Goal: Complete application form

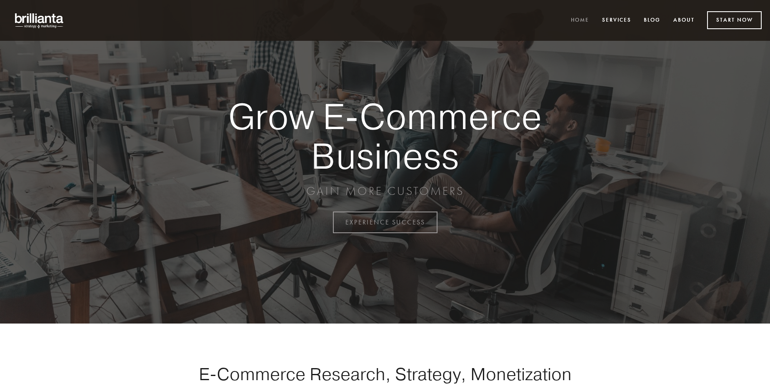
scroll to position [2185, 0]
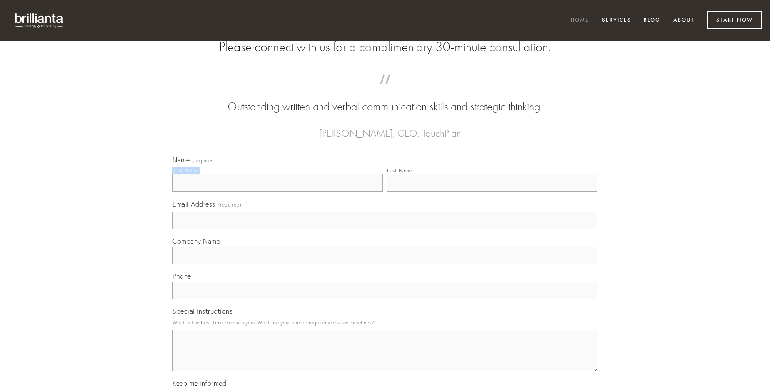
type input "[PERSON_NAME]"
click at [492, 192] on input "Last Name" at bounding box center [492, 183] width 210 height 18
type input "[PERSON_NAME]"
click at [385, 230] on input "Email Address (required)" at bounding box center [385, 221] width 425 height 18
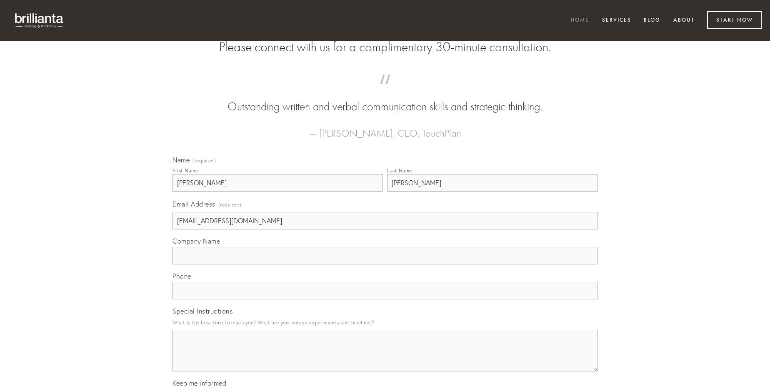
type input "[EMAIL_ADDRESS][DOMAIN_NAME]"
click at [385, 265] on input "Company Name" at bounding box center [385, 256] width 425 height 18
type input "cruentus"
click at [385, 300] on input "text" at bounding box center [385, 291] width 425 height 18
click at [385, 358] on textarea "Special Instructions" at bounding box center [385, 351] width 425 height 42
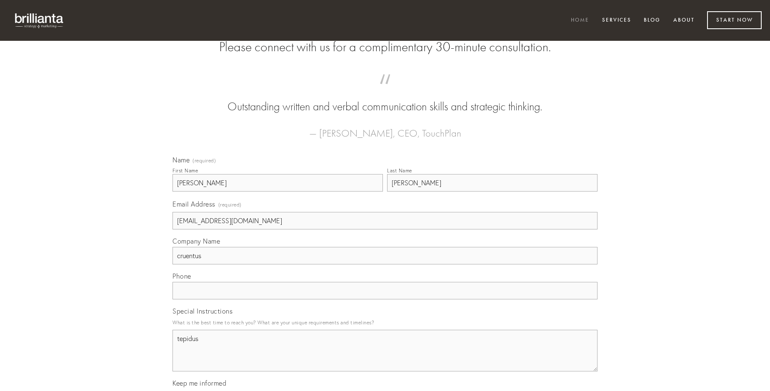
type textarea "tepidus"
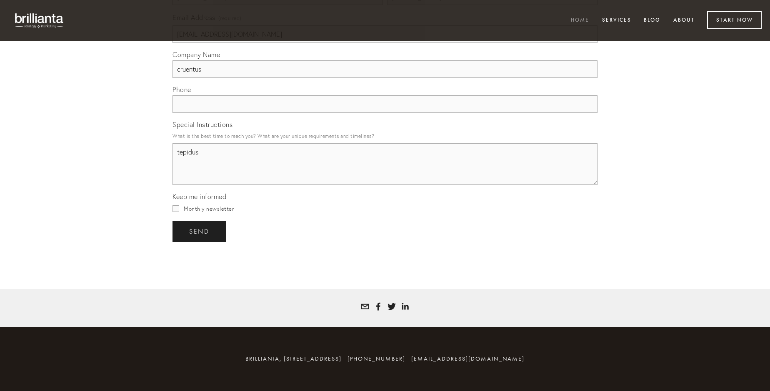
click at [200, 231] on span "send" at bounding box center [199, 232] width 20 height 8
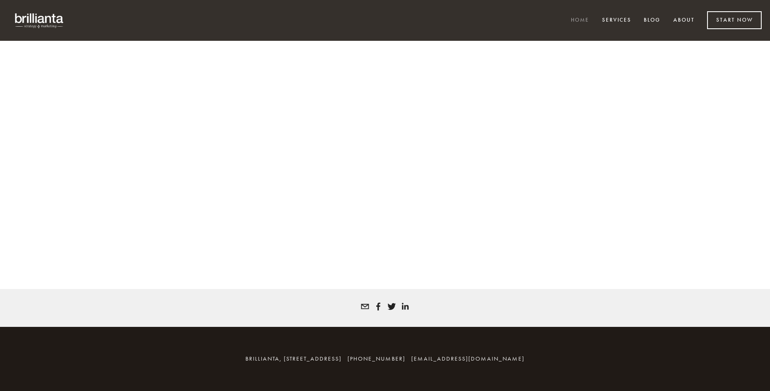
scroll to position [2174, 0]
